Goal: Use online tool/utility: Utilize a website feature to perform a specific function

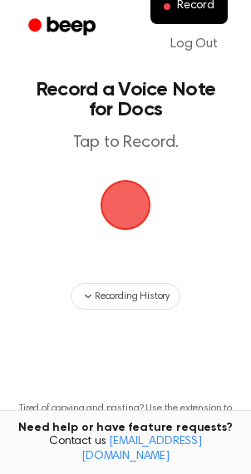
click at [125, 200] on span "button" at bounding box center [125, 205] width 66 height 66
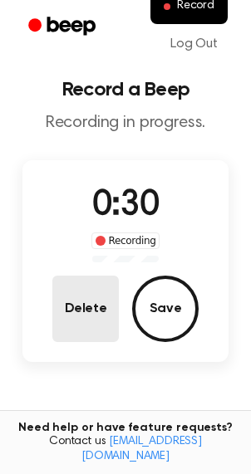
click at [54, 301] on button "Delete" at bounding box center [85, 308] width 66 height 66
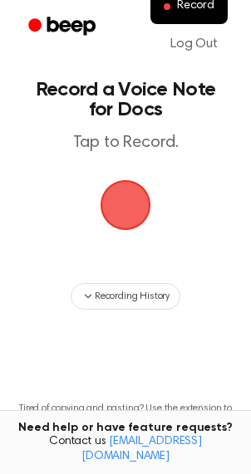
click at [125, 205] on span "button" at bounding box center [125, 205] width 66 height 66
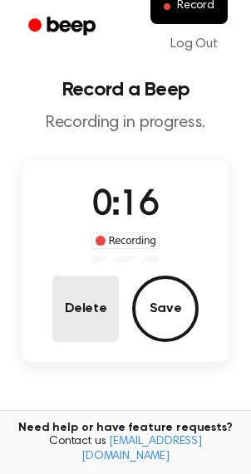
click at [105, 310] on button "Delete" at bounding box center [85, 308] width 66 height 66
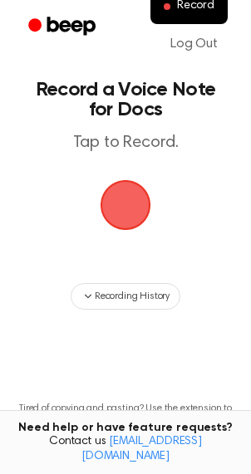
click at [129, 196] on span "button" at bounding box center [125, 205] width 68 height 68
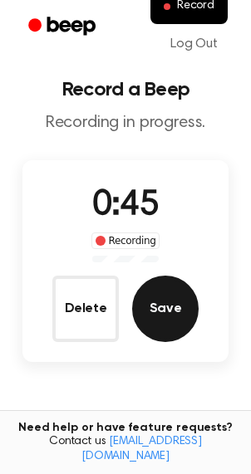
click at [156, 291] on button "Save" at bounding box center [165, 308] width 66 height 66
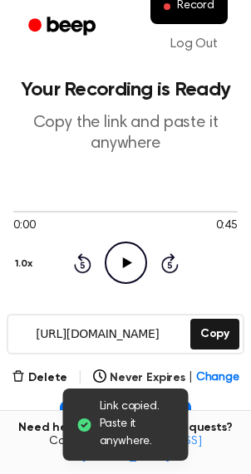
click at [119, 250] on icon "Play Audio" at bounding box center [126, 262] width 42 height 42
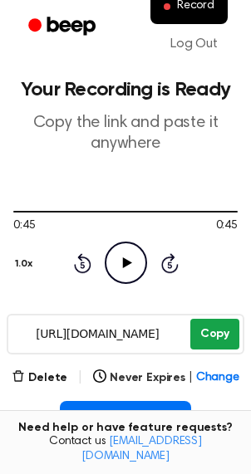
click at [226, 324] on button "Copy" at bounding box center [214, 334] width 49 height 31
